Goal: Information Seeking & Learning: Check status

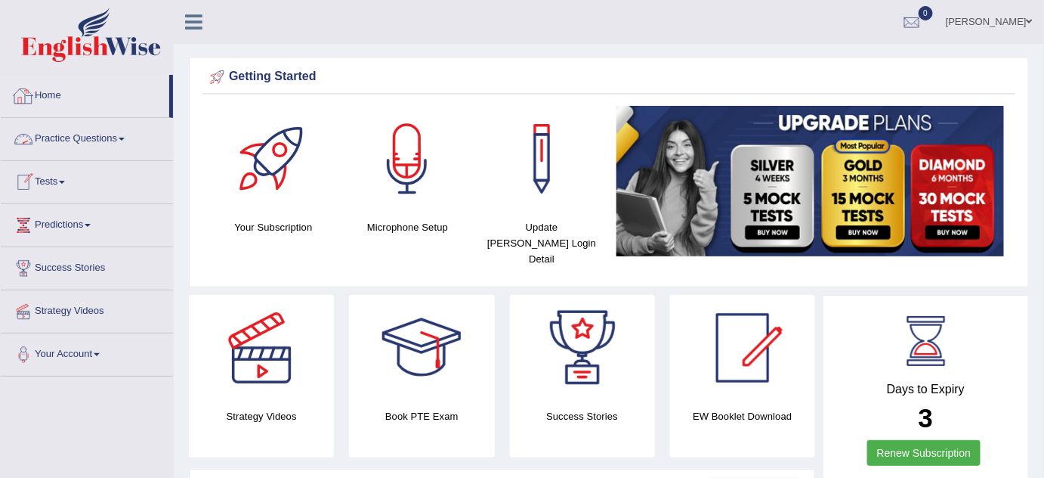
click at [63, 90] on link "Home" at bounding box center [85, 94] width 169 height 38
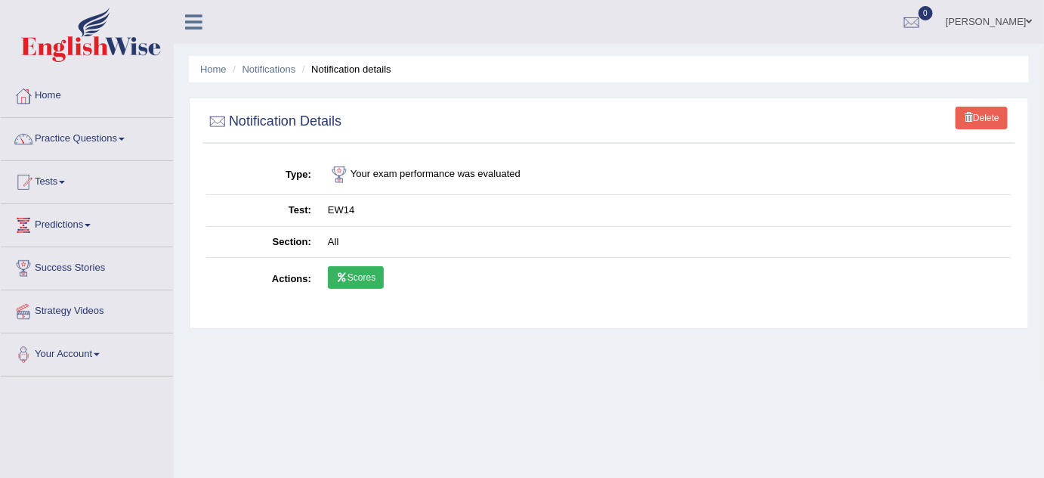
click at [361, 275] on link "Scores" at bounding box center [356, 277] width 56 height 23
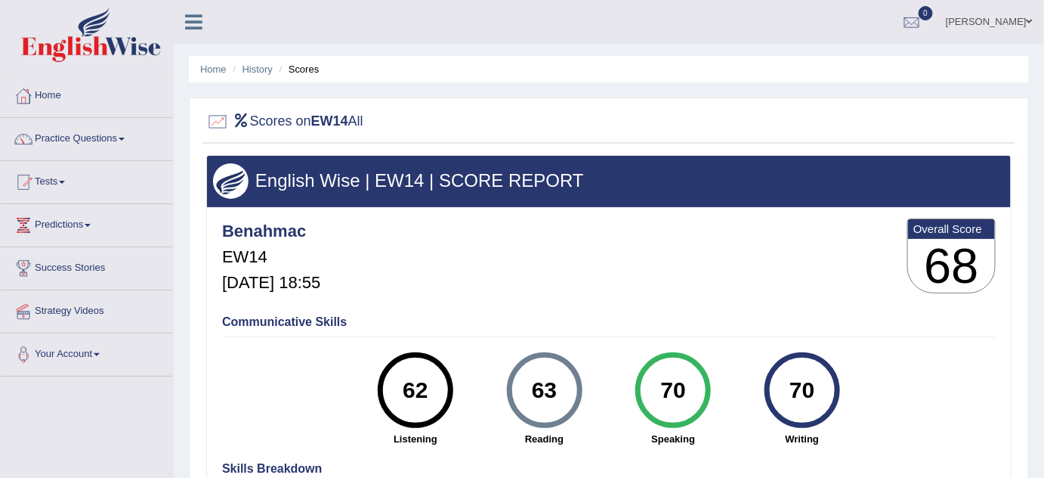
click at [219, 117] on div at bounding box center [217, 121] width 23 height 23
click at [263, 68] on link "History" at bounding box center [258, 68] width 30 height 11
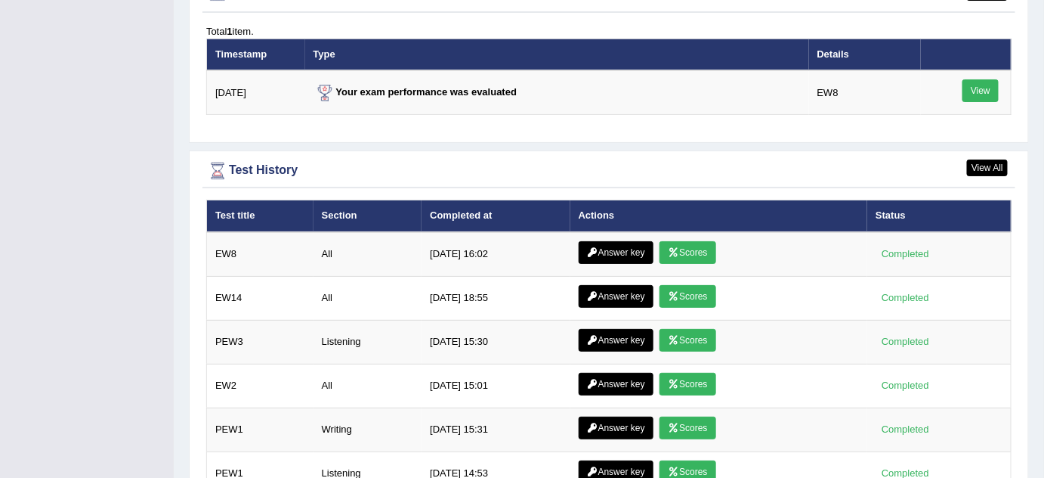
scroll to position [1884, 0]
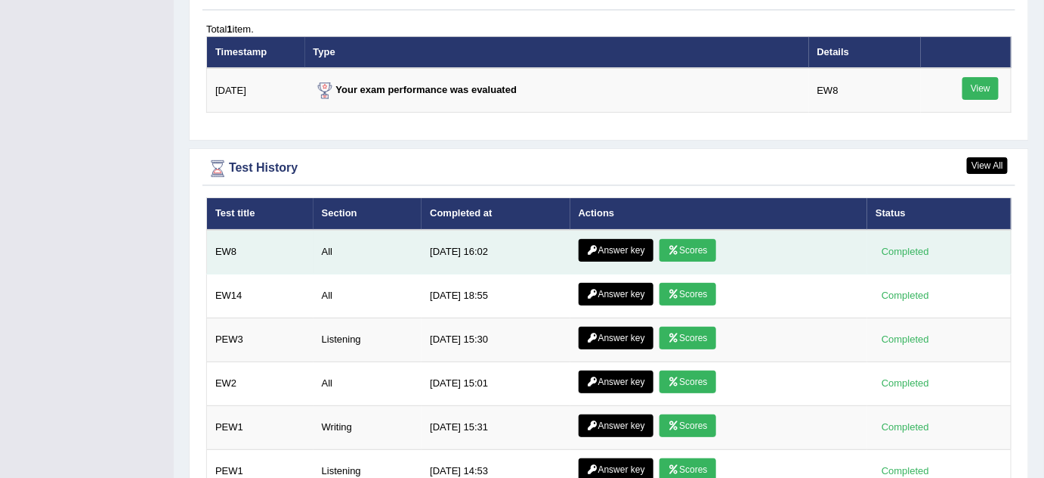
click at [701, 239] on link "Scores" at bounding box center [688, 250] width 56 height 23
click at [617, 239] on link "Answer key" at bounding box center [616, 250] width 75 height 23
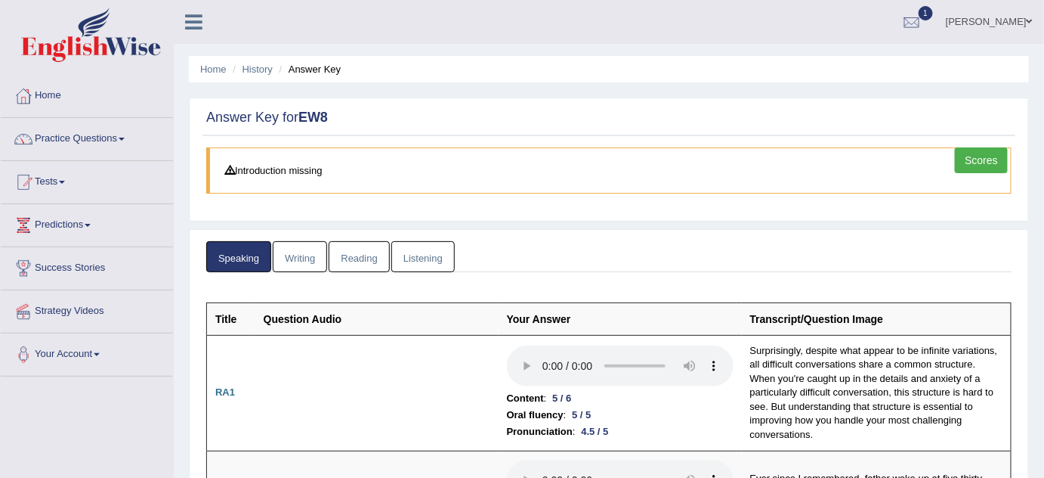
click at [298, 250] on link "Writing" at bounding box center [300, 256] width 54 height 31
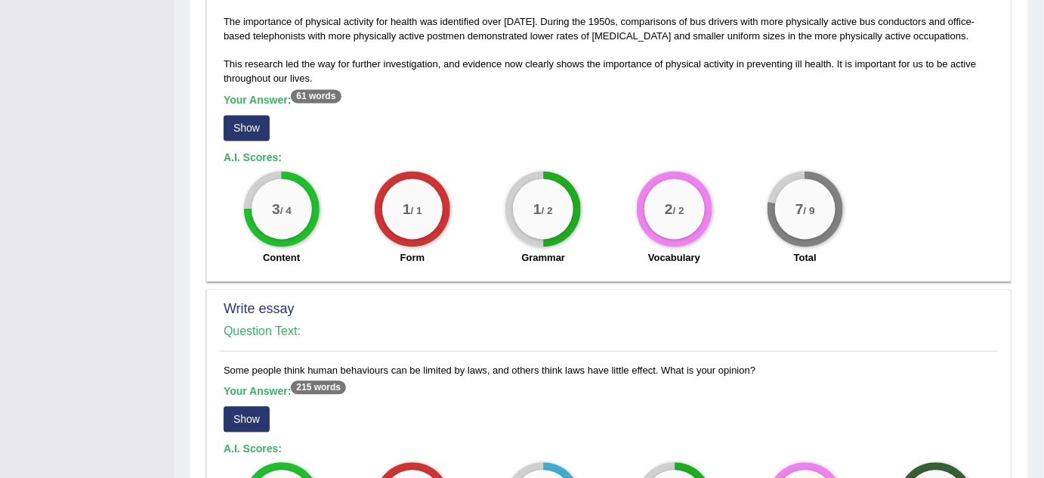
scroll to position [913, 0]
click at [241, 126] on button "Show" at bounding box center [247, 128] width 46 height 26
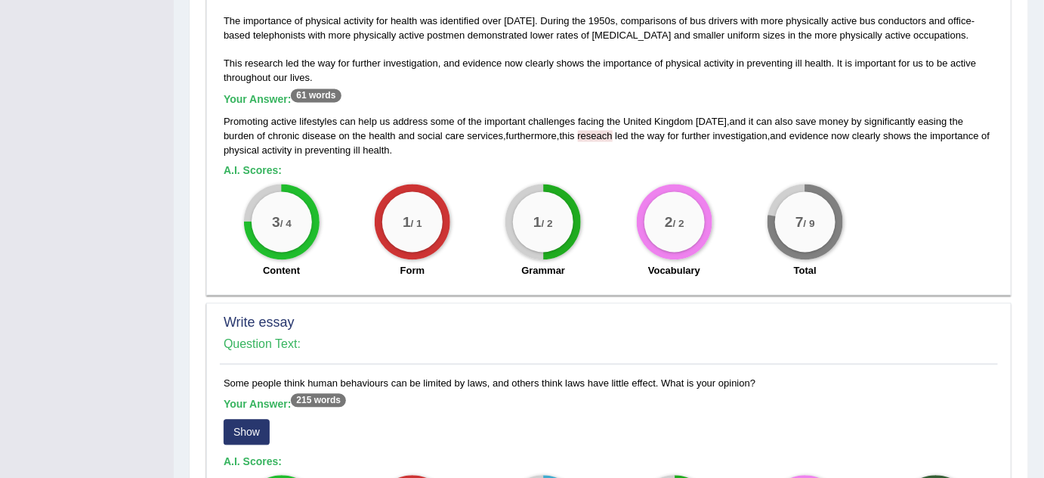
click at [241, 126] on div "Promoting active lifestyles can help us address some of the important challenge…" at bounding box center [609, 136] width 771 height 43
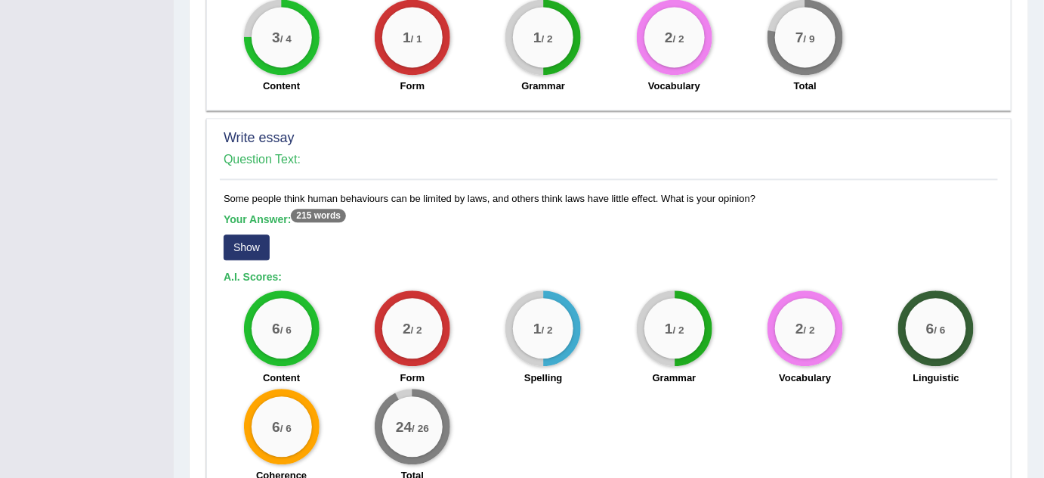
scroll to position [1185, 0]
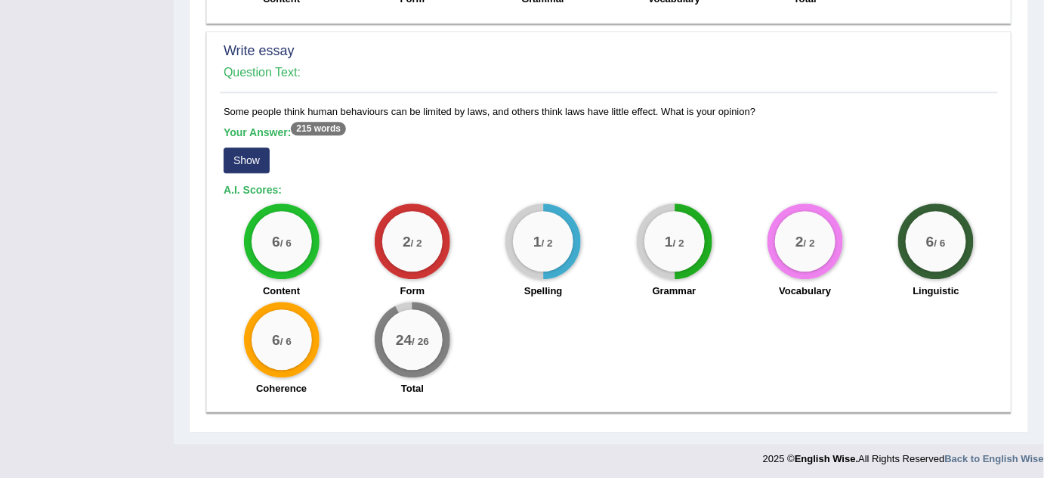
click at [236, 153] on button "Show" at bounding box center [247, 160] width 46 height 26
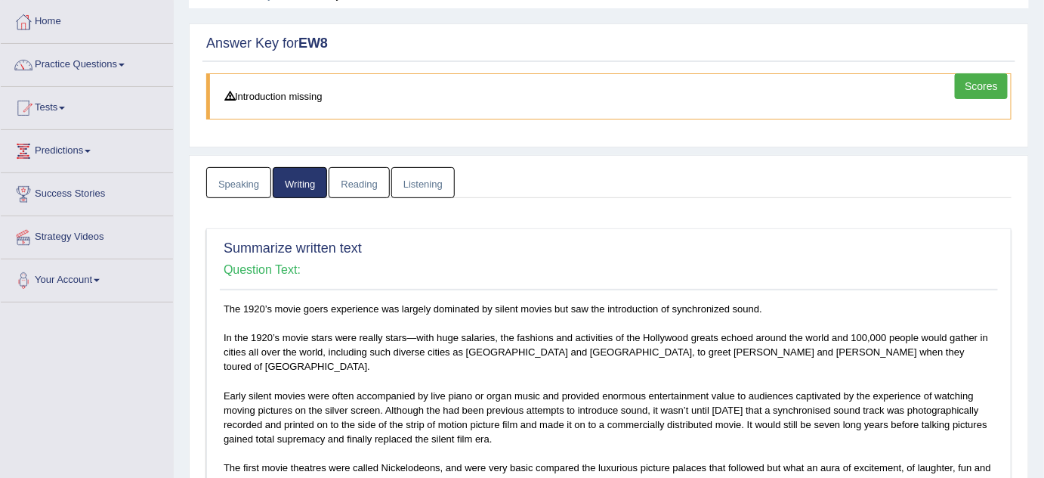
scroll to position [0, 0]
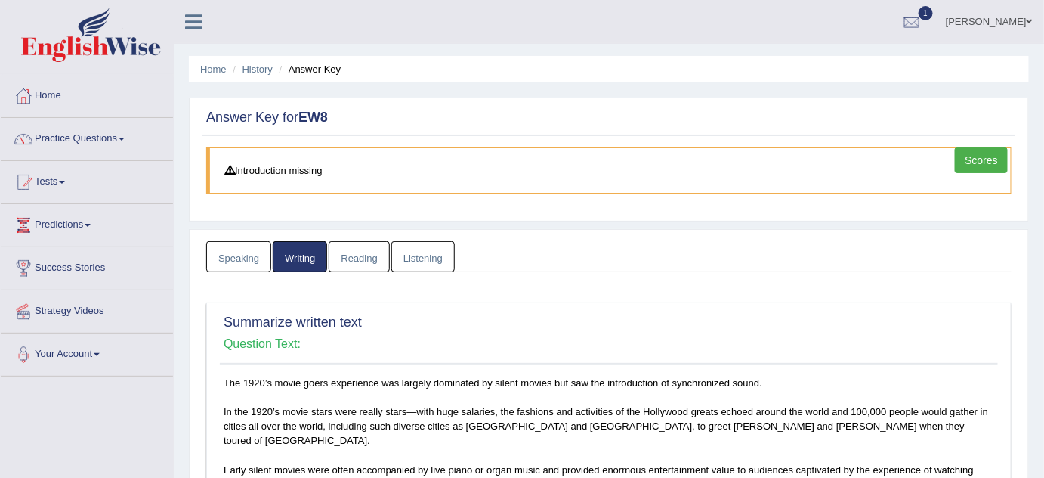
click at [363, 258] on link "Reading" at bounding box center [359, 256] width 60 height 31
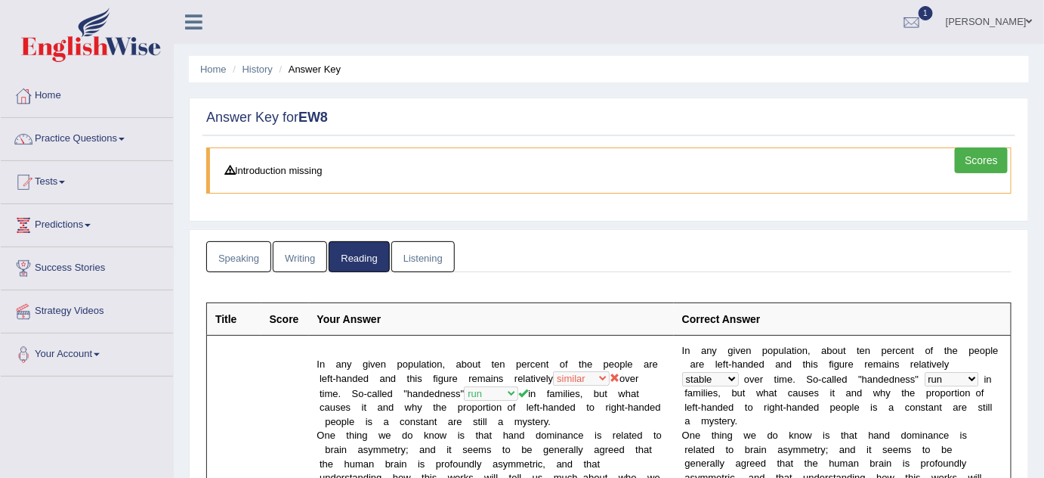
click at [423, 268] on link "Listening" at bounding box center [422, 256] width 63 height 31
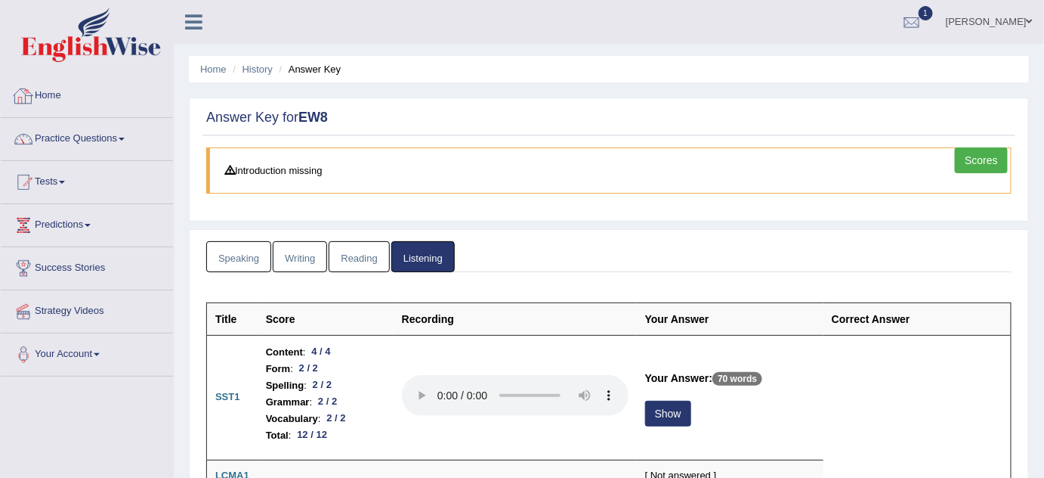
click at [52, 90] on link "Home" at bounding box center [87, 94] width 172 height 38
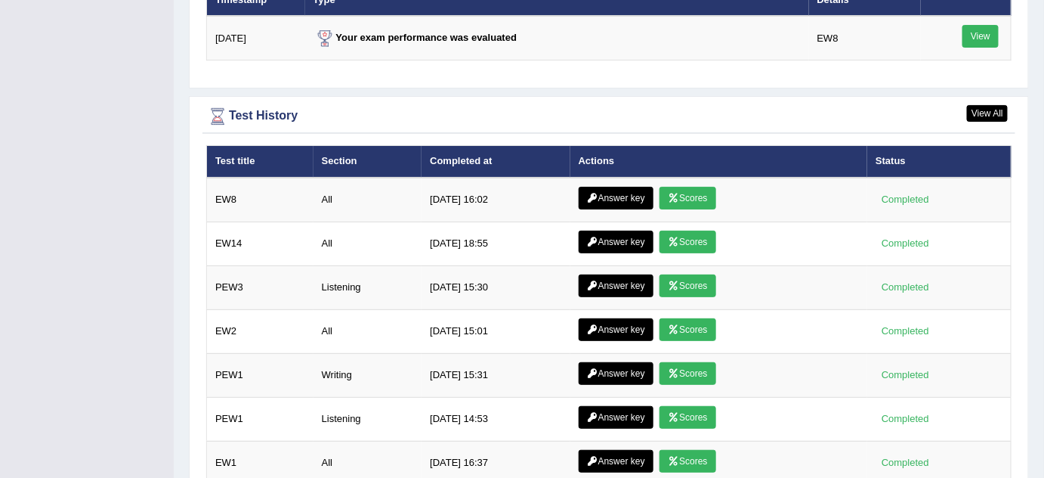
scroll to position [1932, 0]
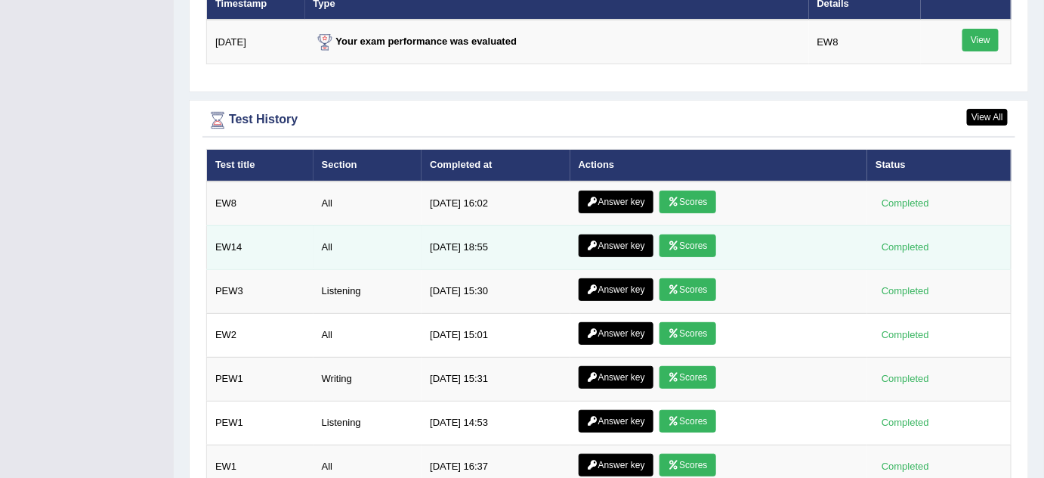
click at [610, 234] on link "Answer key" at bounding box center [616, 245] width 75 height 23
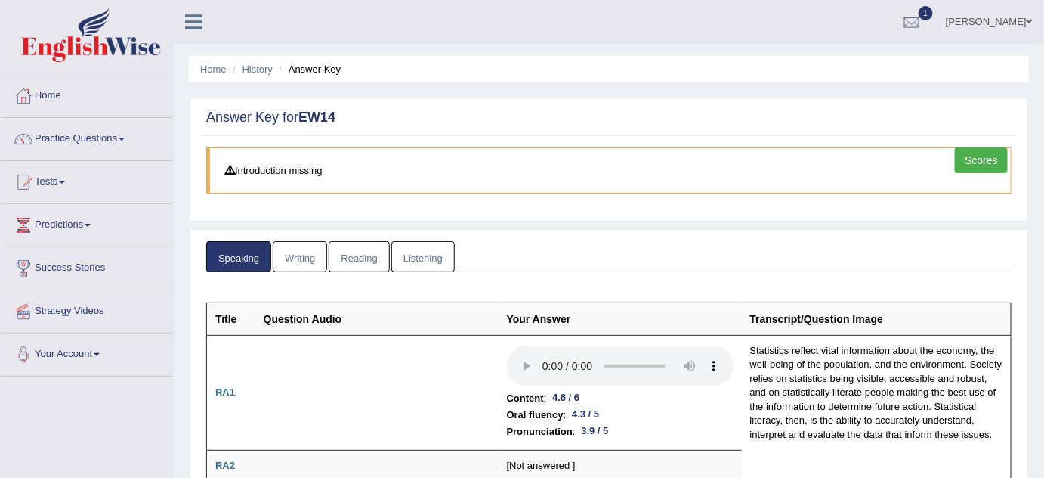
click at [307, 252] on link "Writing" at bounding box center [300, 256] width 54 height 31
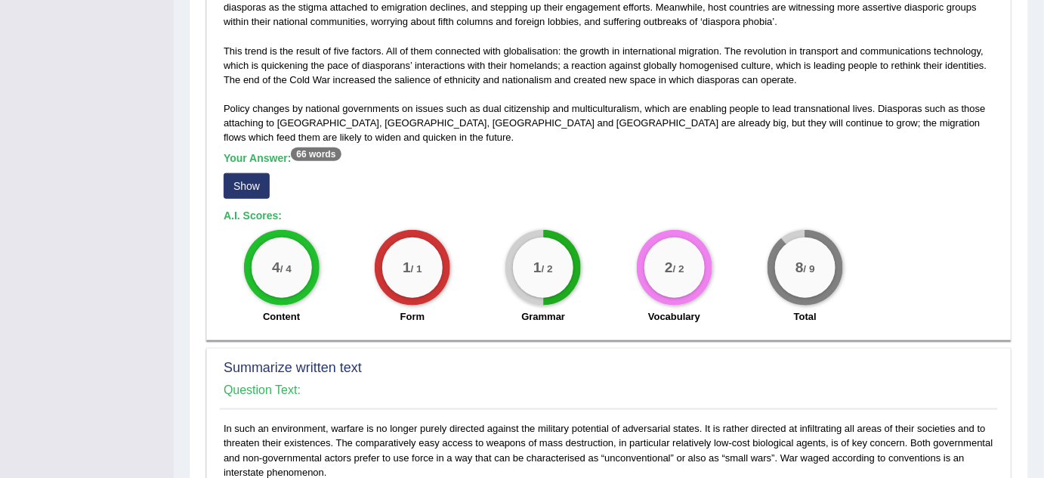
scroll to position [403, 0]
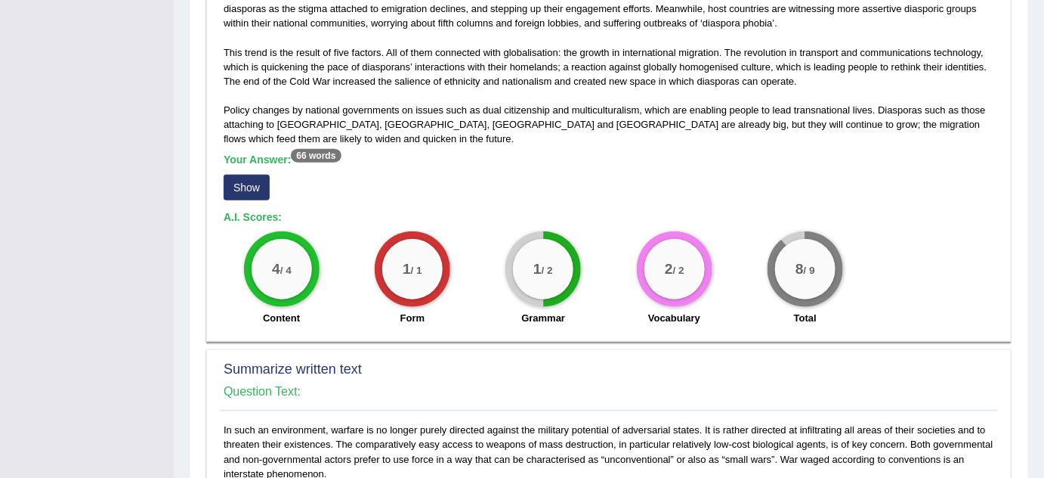
click at [240, 184] on button "Show" at bounding box center [247, 188] width 46 height 26
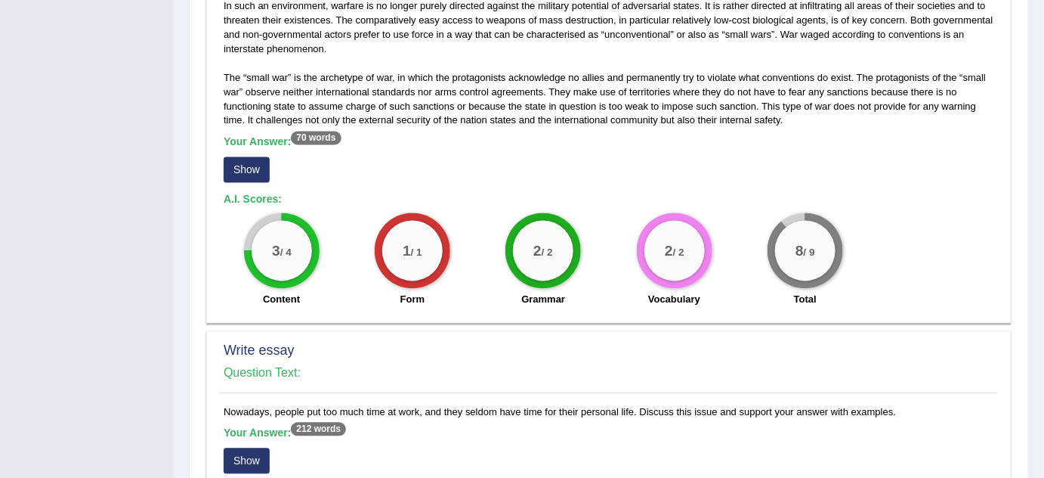
scroll to position [848, 0]
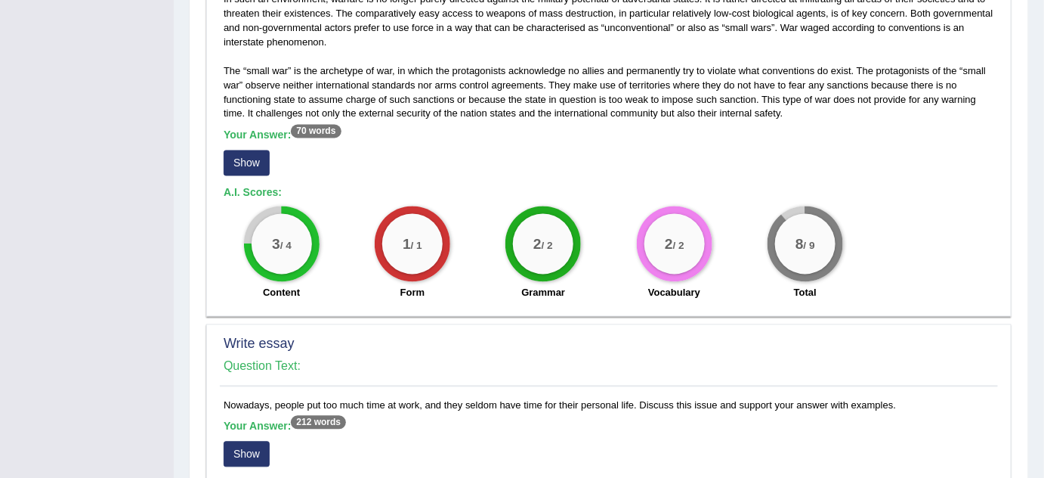
click at [246, 165] on button "Show" at bounding box center [247, 163] width 46 height 26
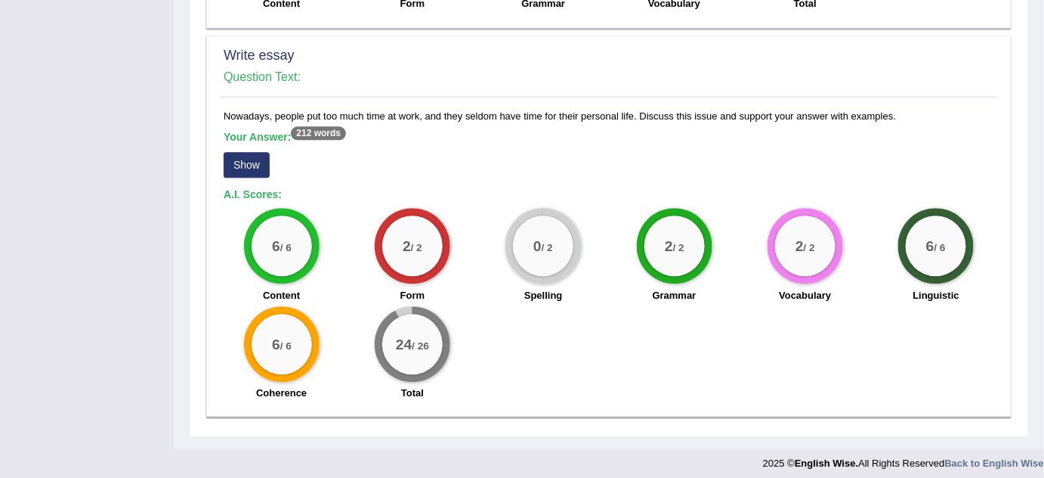
scroll to position [1156, 0]
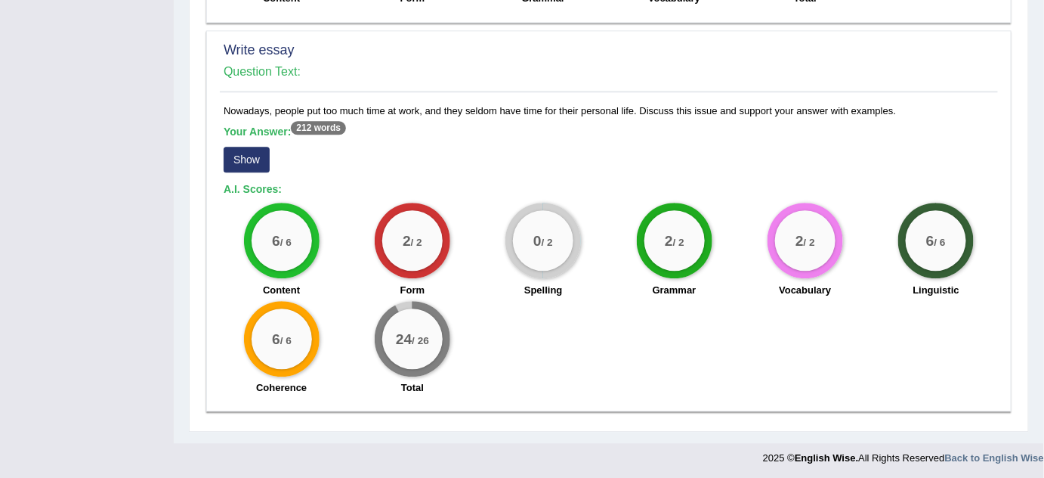
click at [240, 159] on button "Show" at bounding box center [247, 160] width 46 height 26
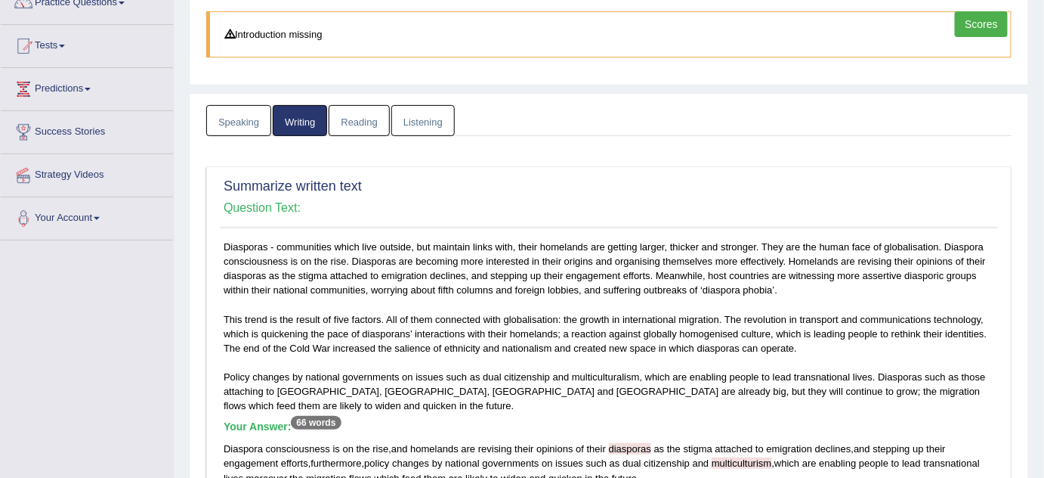
scroll to position [0, 0]
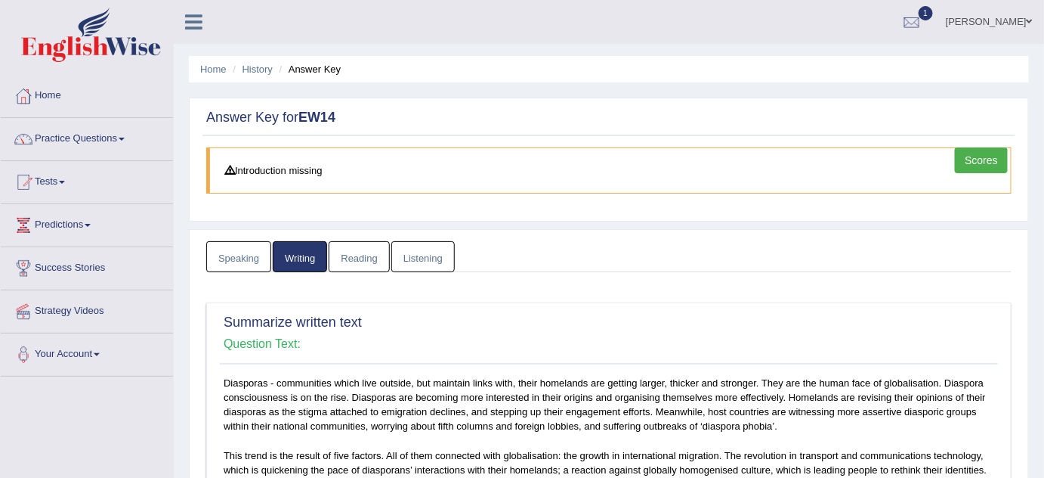
click at [352, 253] on link "Reading" at bounding box center [359, 256] width 60 height 31
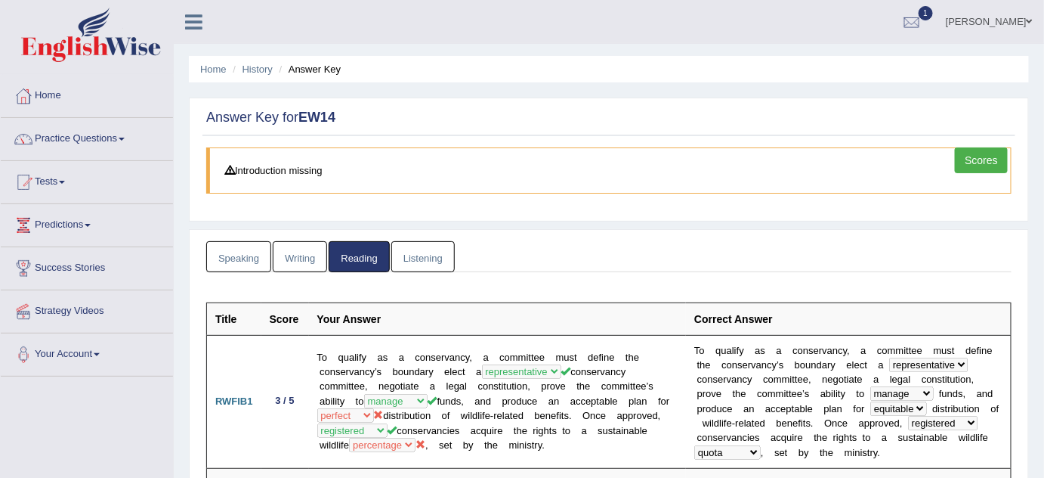
click at [994, 154] on link "Scores" at bounding box center [981, 160] width 53 height 26
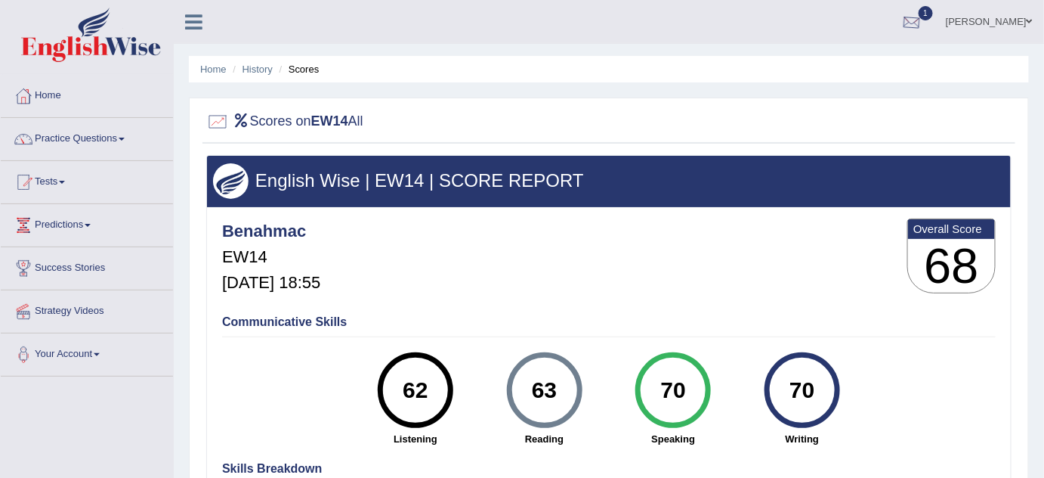
click at [923, 11] on div at bounding box center [912, 22] width 23 height 23
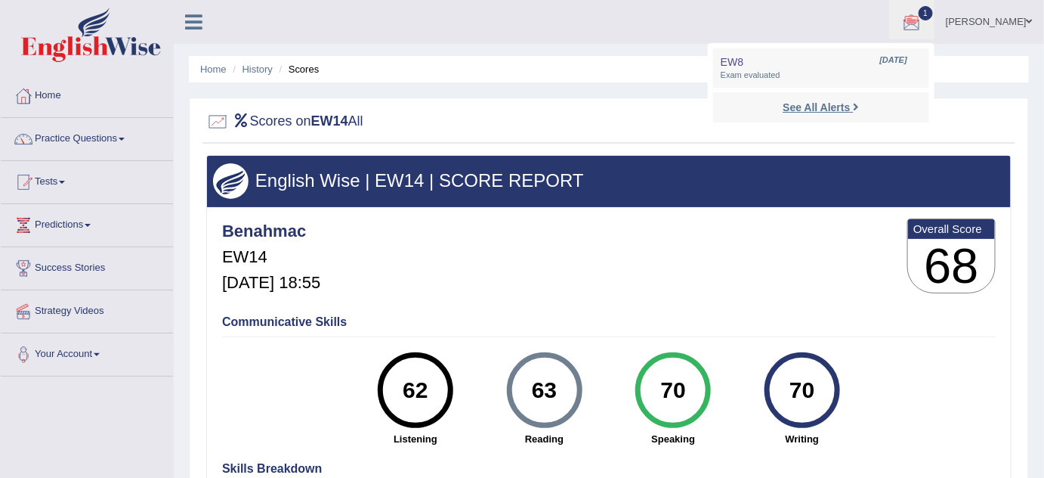
click at [818, 108] on strong "See All Alerts" at bounding box center [816, 107] width 67 height 12
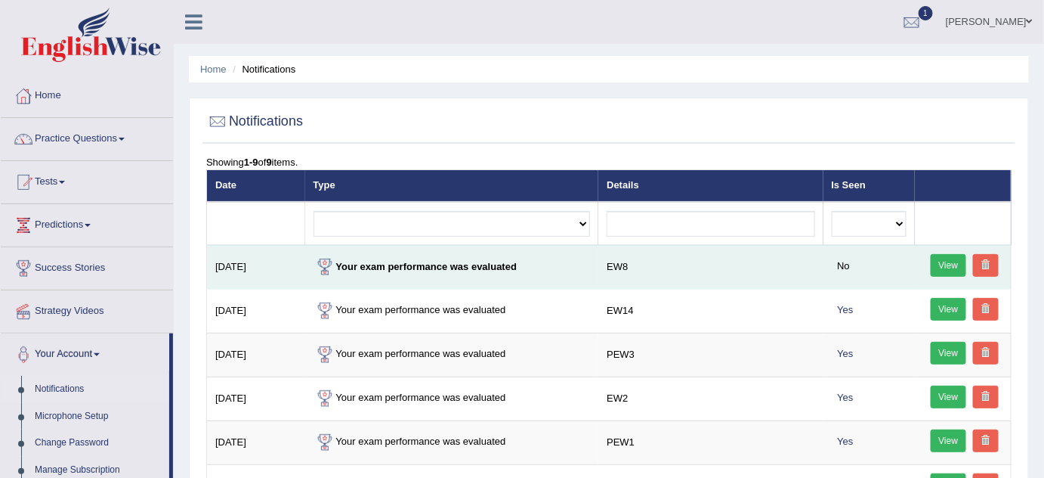
click at [950, 259] on link "View" at bounding box center [949, 265] width 36 height 23
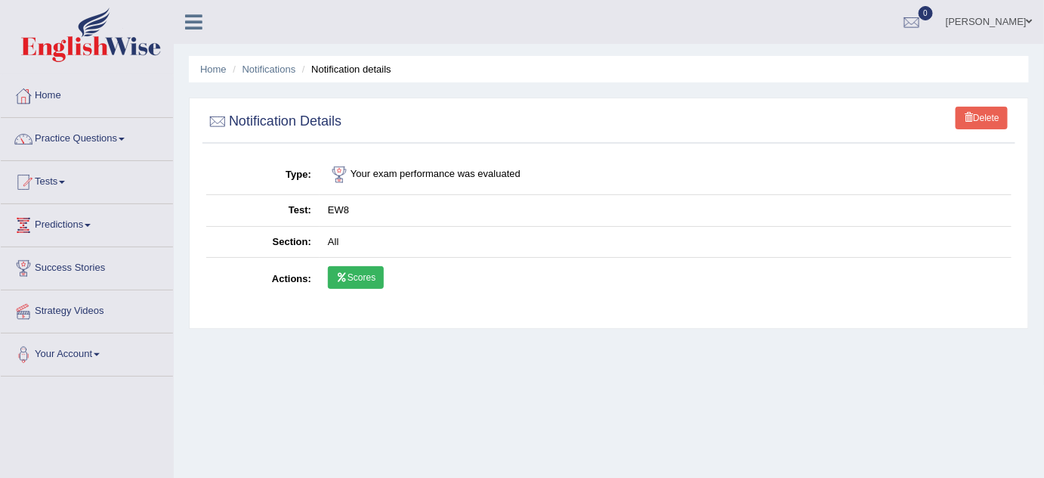
click at [350, 273] on link "Scores" at bounding box center [356, 277] width 56 height 23
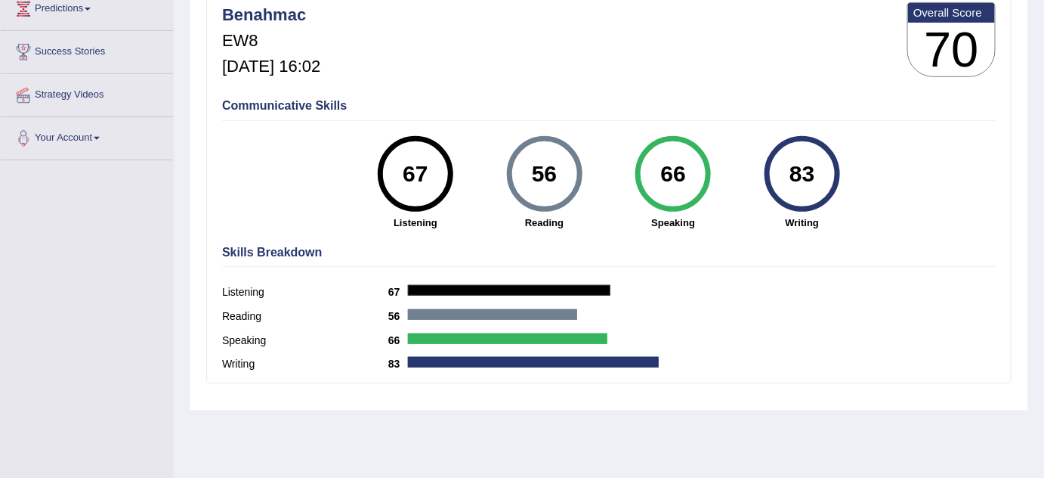
scroll to position [218, 0]
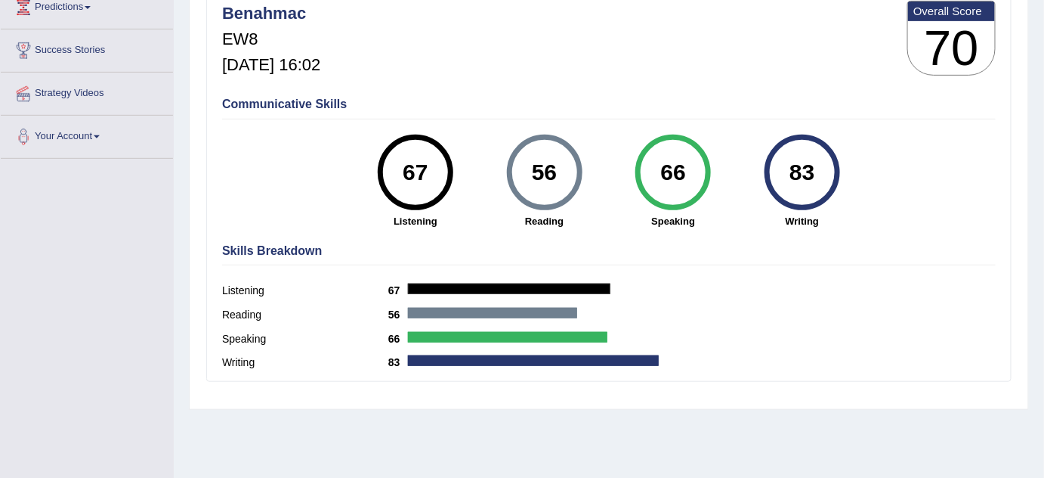
click at [481, 281] on div "Listening 67" at bounding box center [609, 292] width 774 height 24
click at [313, 455] on div "Home History Scores Scores on EW8 All English Wise | EW8 | SCORE REPORT Benahma…" at bounding box center [609, 160] width 871 height 756
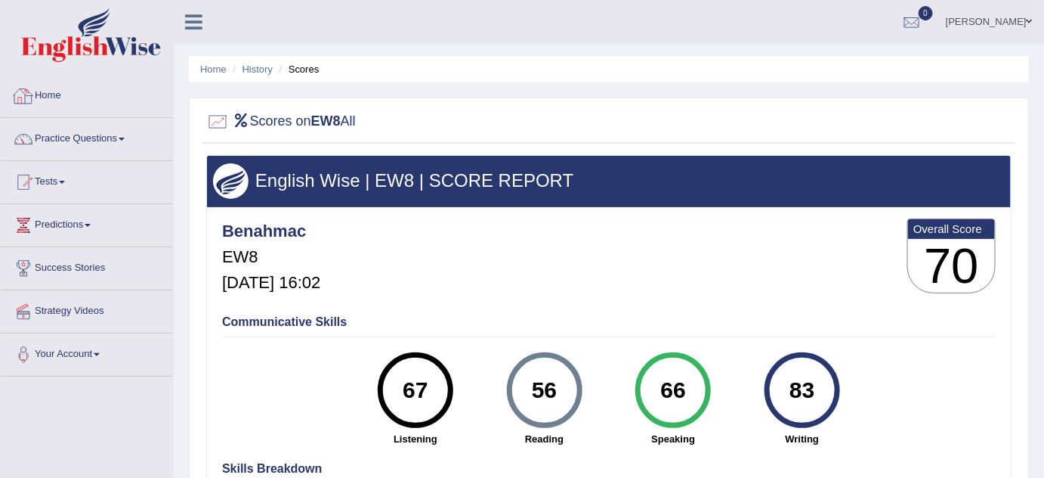
click at [63, 96] on link "Home" at bounding box center [87, 94] width 172 height 38
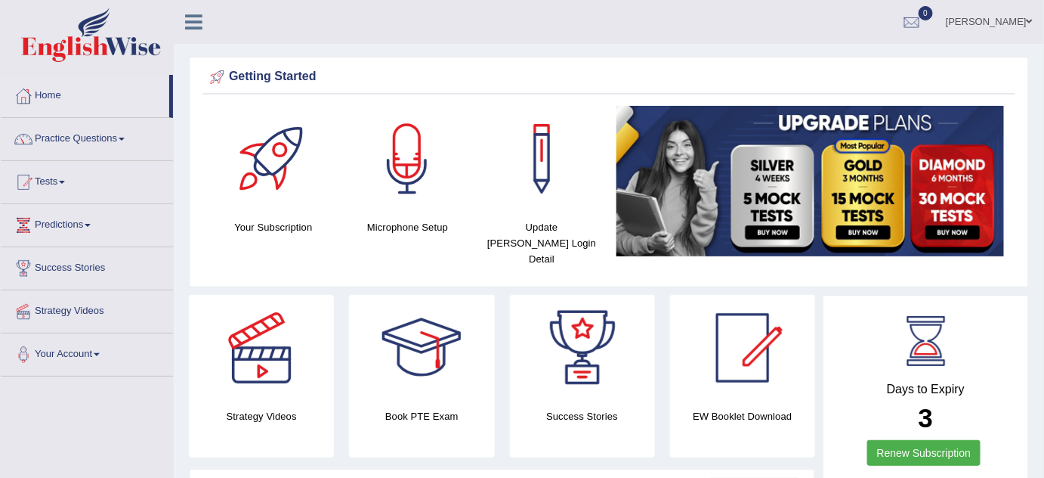
click at [88, 232] on link "Predictions" at bounding box center [87, 223] width 172 height 38
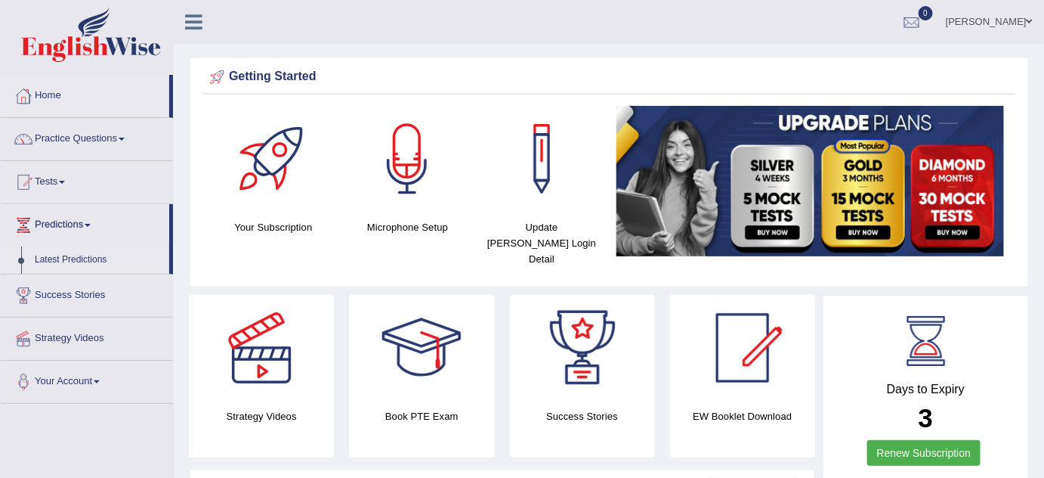
click at [81, 253] on link "Latest Predictions" at bounding box center [98, 259] width 141 height 27
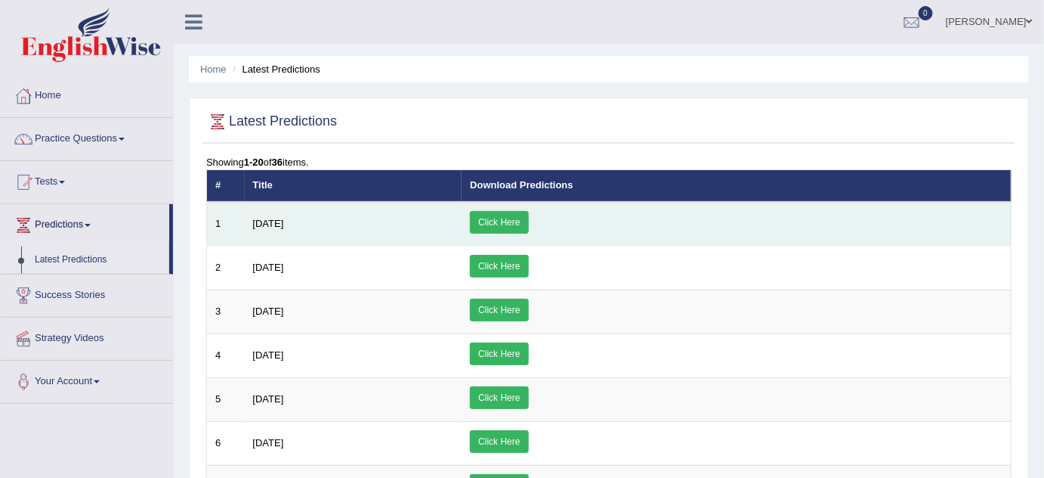
click at [528, 221] on link "Click Here" at bounding box center [499, 222] width 58 height 23
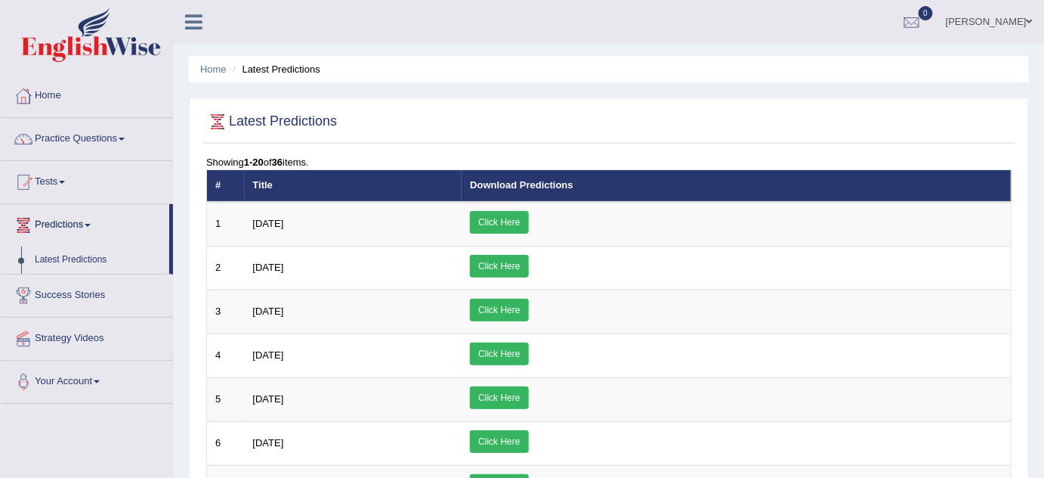
click at [91, 220] on link "Predictions" at bounding box center [85, 223] width 169 height 38
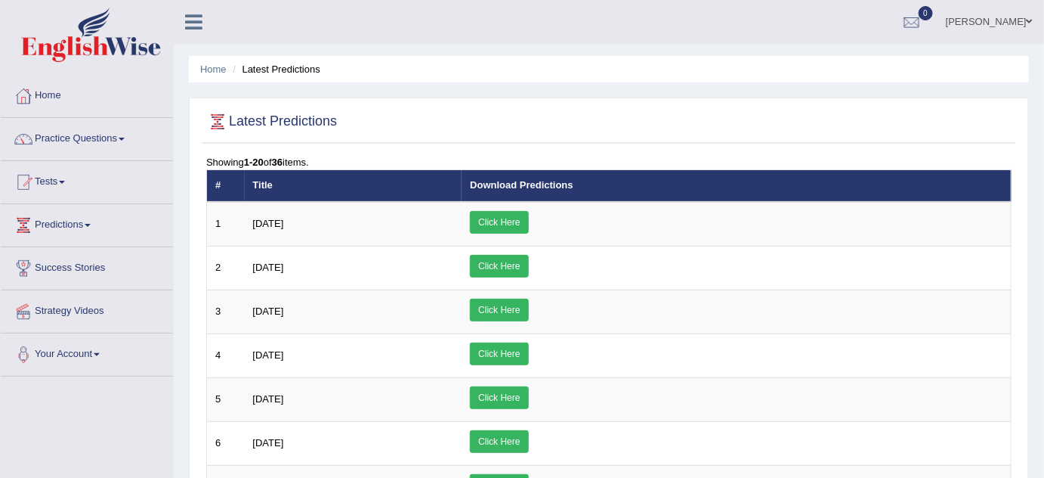
click at [91, 220] on link "Predictions" at bounding box center [87, 223] width 172 height 38
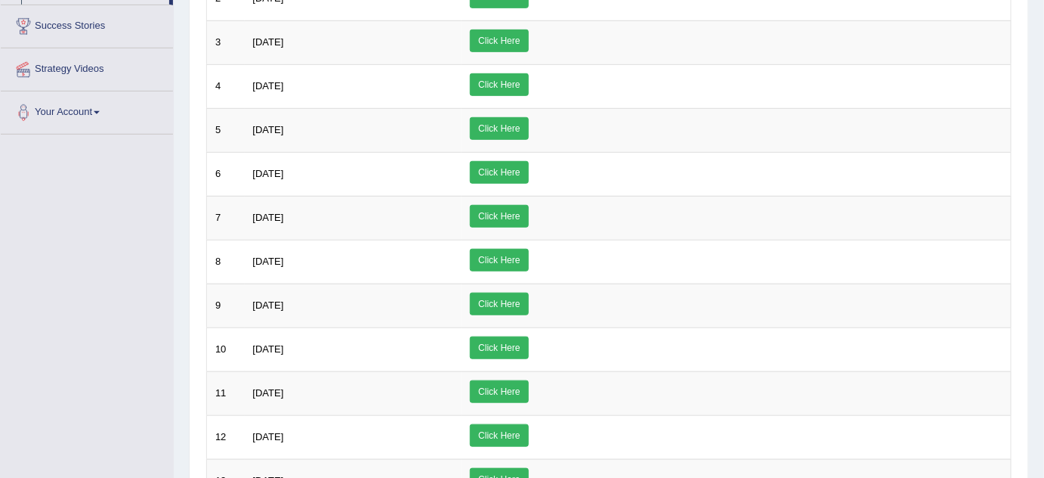
scroll to position [270, 0]
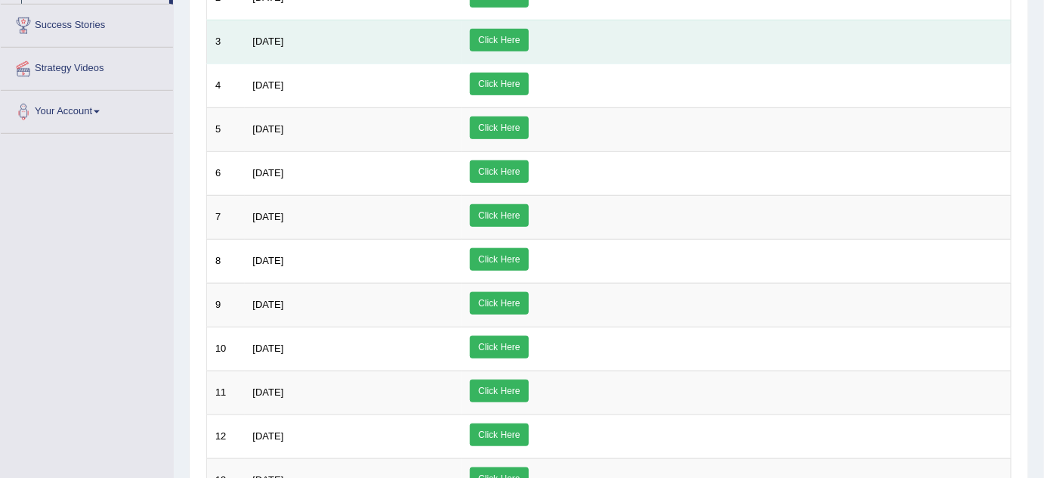
click at [528, 34] on link "Click Here" at bounding box center [499, 40] width 58 height 23
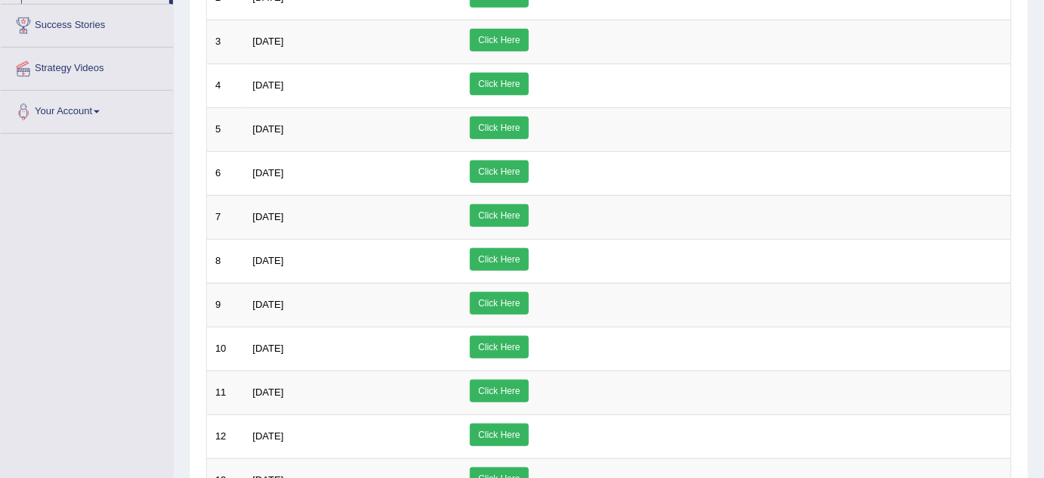
click at [162, 268] on div "Toggle navigation Home Practice Questions Speaking Practice Read Aloud Repeat S…" at bounding box center [522, 334] width 1044 height 1208
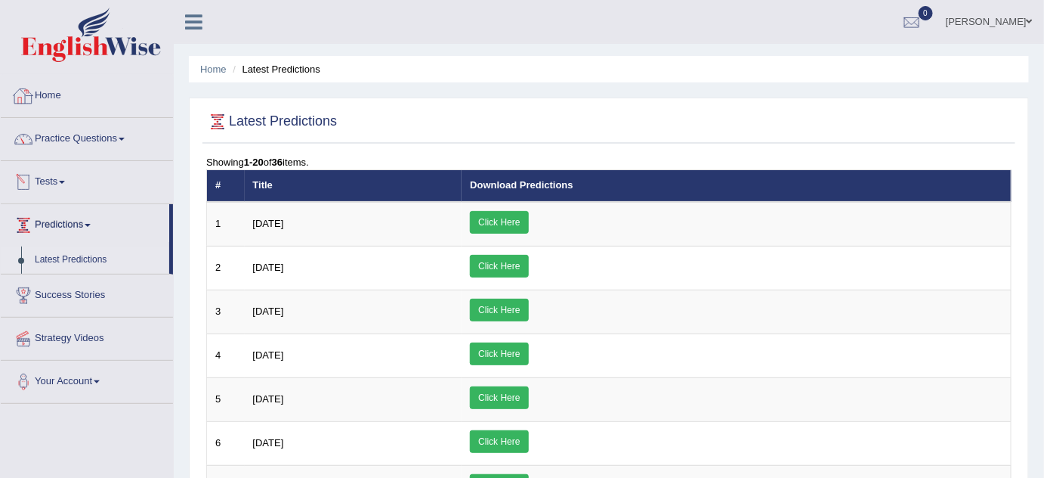
click at [59, 97] on link "Home" at bounding box center [87, 94] width 172 height 38
